Goal: Communication & Community: Ask a question

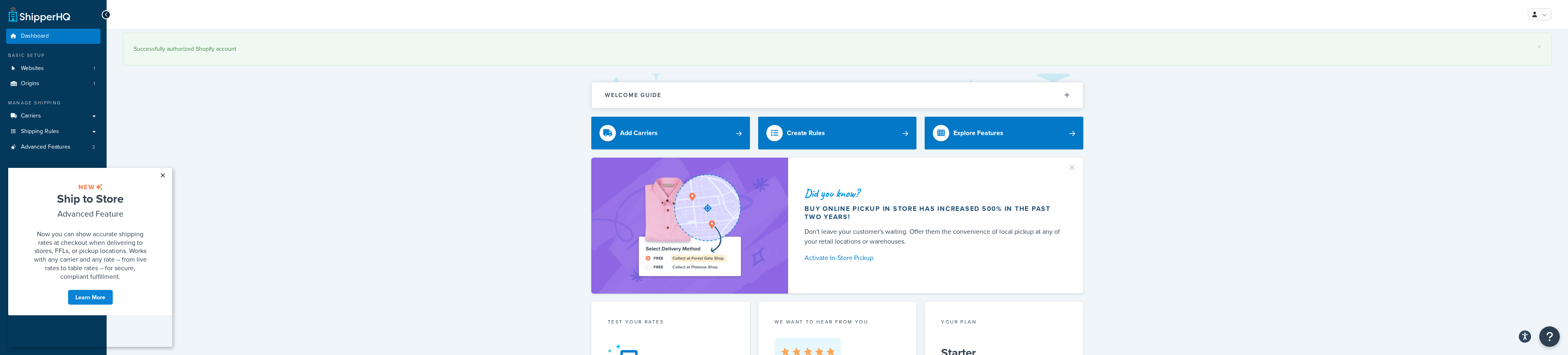
click at [161, 174] on link "×" at bounding box center [163, 175] width 15 height 15
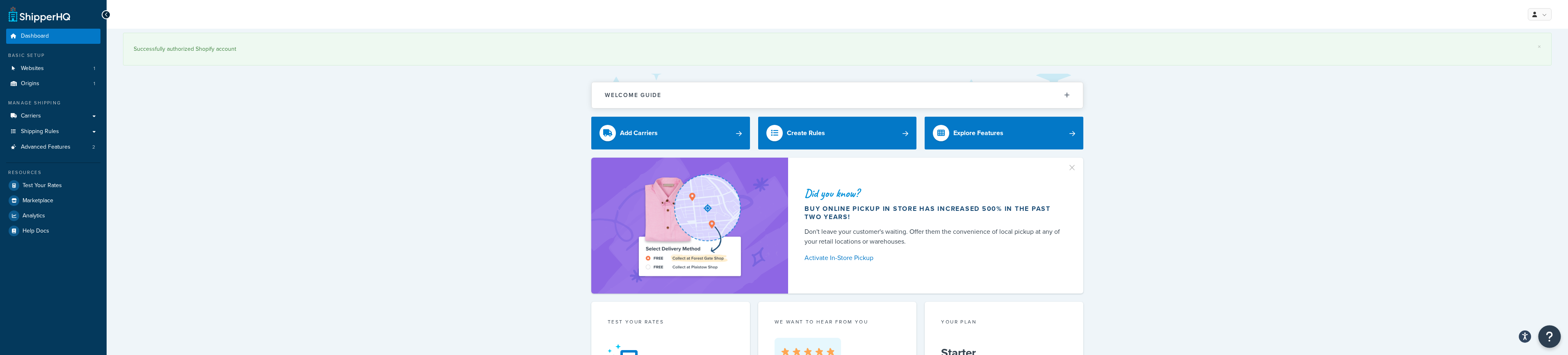
click at [1550, 338] on icon "Open Resource Center" at bounding box center [1550, 336] width 8 height 12
click at [1493, 264] on link "Get Help from Support" at bounding box center [1508, 268] width 85 height 13
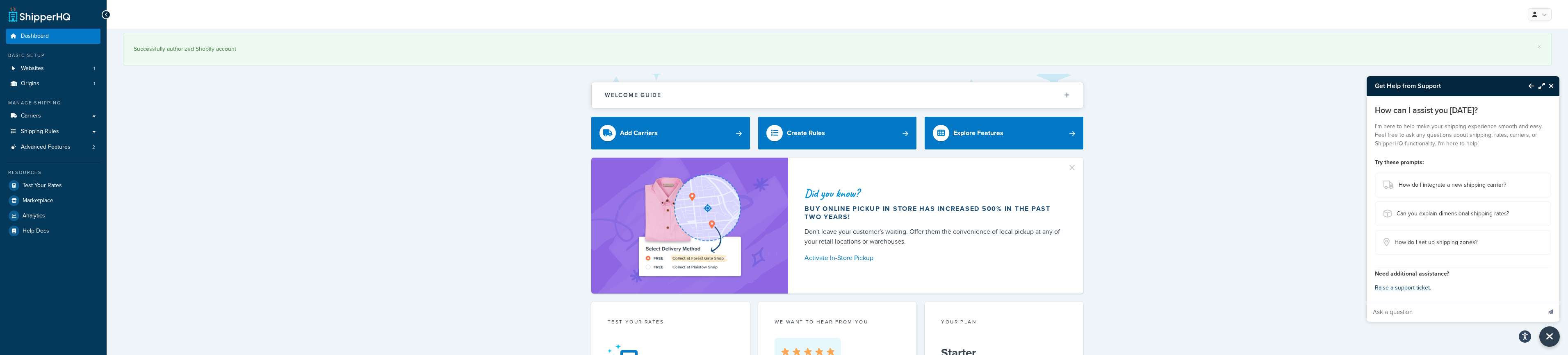
click at [1402, 311] on input "Ask a question" at bounding box center [1454, 312] width 175 height 19
paste input "any way we can modify how shipping is displayed at check out or add a note ?? w…"
type input "any way we can modify how shipping is displayed at check out or add a note ?? w…"
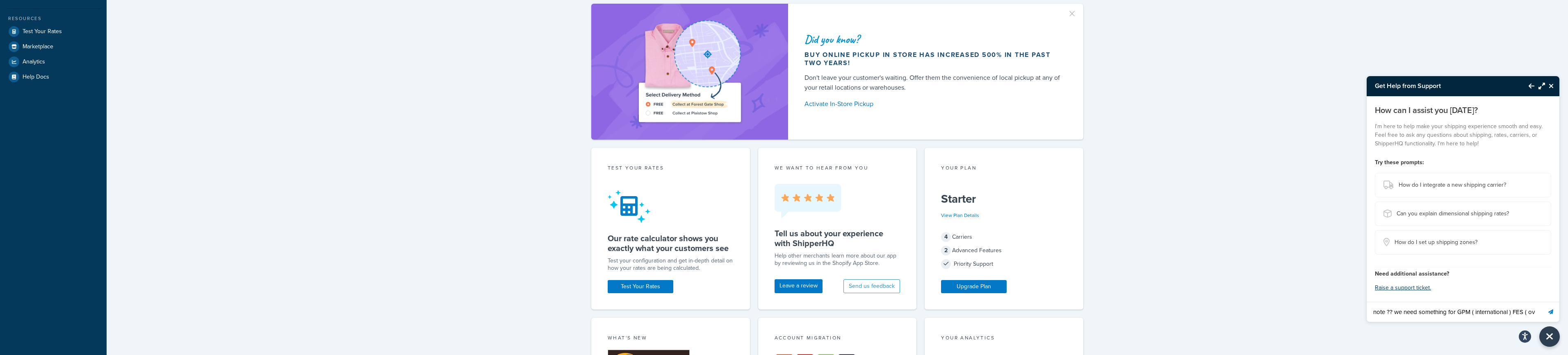
scroll to position [162, 0]
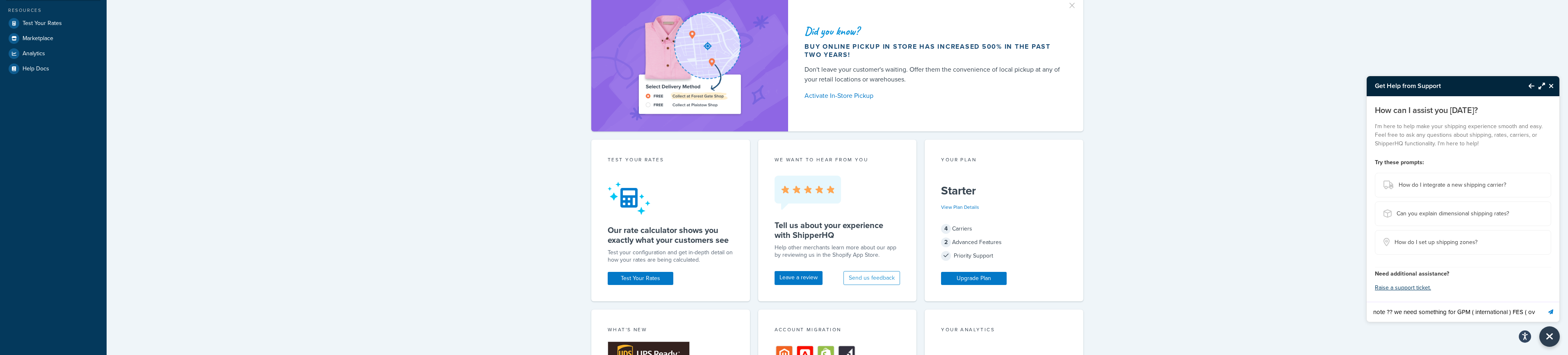
click at [1416, 313] on input "any way we can modify how shipping is displayed at check out or add a note ?? w…" at bounding box center [1454, 312] width 175 height 19
